Goal: Task Accomplishment & Management: Use online tool/utility

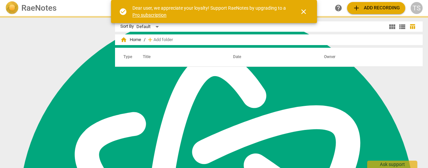
scroll to position [181, 0]
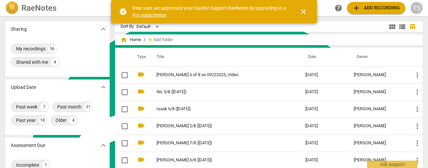
click at [298, 13] on span "close" at bounding box center [304, 12] width 16 height 8
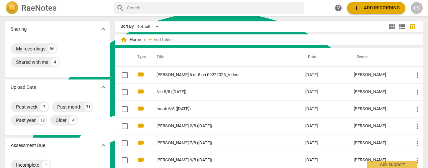
click at [366, 9] on span "add Add recording" at bounding box center [375, 8] width 47 height 8
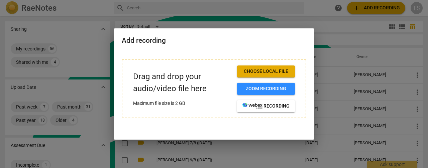
click at [265, 73] on span "Choose local file" at bounding box center [265, 71] width 47 height 7
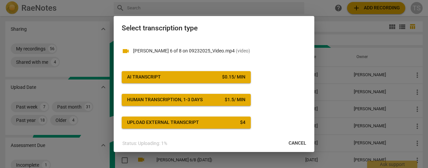
click at [231, 79] on div "$ 0.15 / min" at bounding box center [233, 77] width 23 height 7
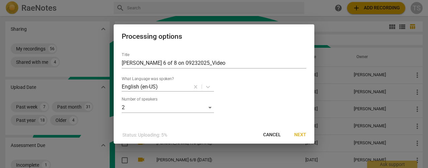
click at [302, 137] on span "Next" at bounding box center [300, 135] width 12 height 7
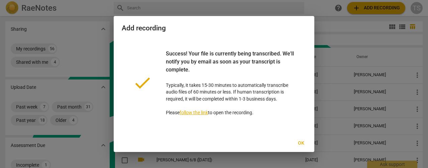
click at [304, 147] on button "Ok" at bounding box center [300, 143] width 21 height 12
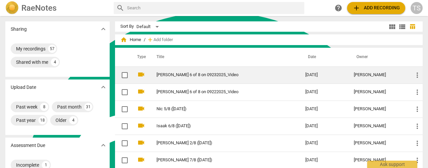
click at [180, 76] on link "[PERSON_NAME] 6 of 8 on 09232025_Video" at bounding box center [218, 75] width 125 height 5
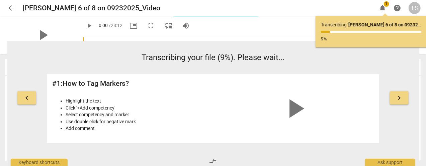
click at [13, 8] on span "arrow_back" at bounding box center [11, 8] width 8 height 8
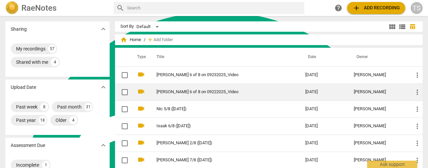
click at [174, 93] on link "[PERSON_NAME] 6 of 8 on 09222025_Video" at bounding box center [218, 92] width 125 height 5
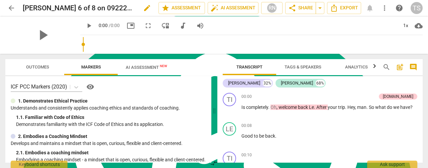
click at [143, 9] on span "edit" at bounding box center [147, 8] width 8 height 8
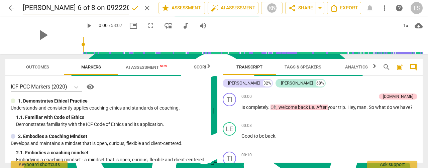
click at [116, 8] on input "[PERSON_NAME] 6 of 8 on 09222025_Video" at bounding box center [76, 8] width 106 height 13
click at [118, 7] on input "[PERSON_NAME] 6 of 8 on 09222025_Video" at bounding box center [76, 8] width 106 height 13
type input "[PERSON_NAME] 6/8 ([DATE])"
click at [134, 9] on span "done" at bounding box center [135, 8] width 8 height 8
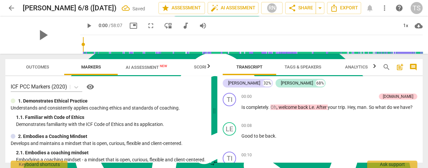
click at [140, 66] on span "AI Assessment New" at bounding box center [146, 67] width 41 height 5
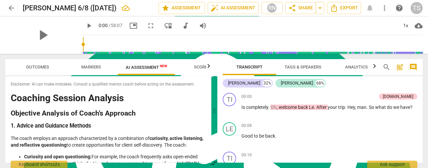
click at [12, 6] on span "arrow_back" at bounding box center [11, 8] width 8 height 8
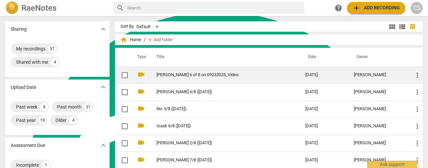
click at [182, 73] on link "[PERSON_NAME] 6 of 8 on 09232025_Video" at bounding box center [218, 75] width 125 height 5
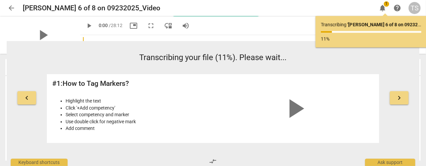
click at [11, 10] on span "arrow_back" at bounding box center [11, 8] width 8 height 8
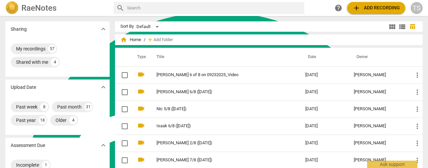
click at [360, 8] on span "add" at bounding box center [356, 8] width 8 height 8
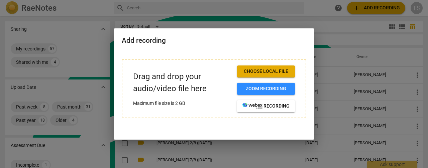
click at [261, 73] on span "Choose local file" at bounding box center [265, 71] width 47 height 7
click at [247, 69] on span "Choose local file" at bounding box center [265, 71] width 47 height 7
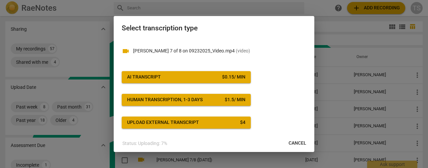
click at [219, 79] on span "AI Transcript $ 0.15 / min" at bounding box center [186, 77] width 118 height 7
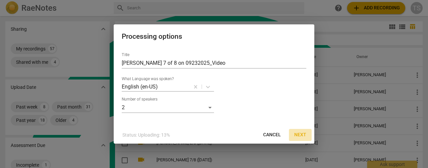
click at [300, 133] on span "Next" at bounding box center [300, 135] width 12 height 7
